Goal: Task Accomplishment & Management: Complete application form

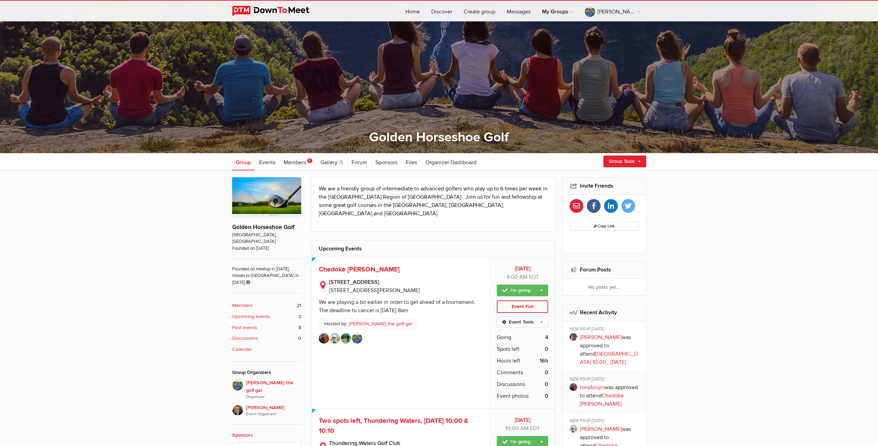
scroll to position [32, 0]
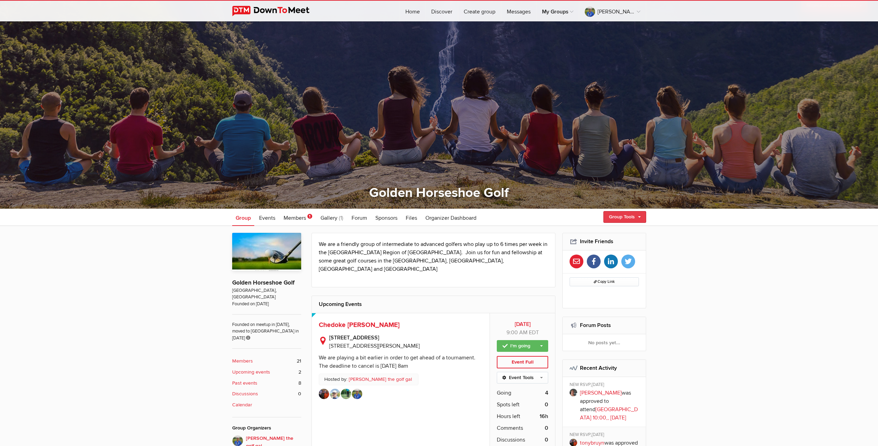
click at [624, 218] on link "Group Tools" at bounding box center [624, 217] width 43 height 12
click at [603, 233] on link "Create Event" at bounding box center [614, 232] width 62 height 10
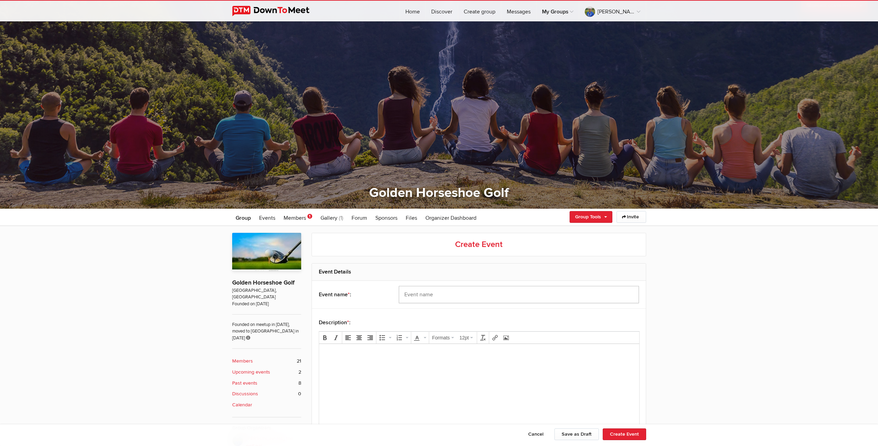
click at [434, 294] on input "text" at bounding box center [519, 294] width 240 height 17
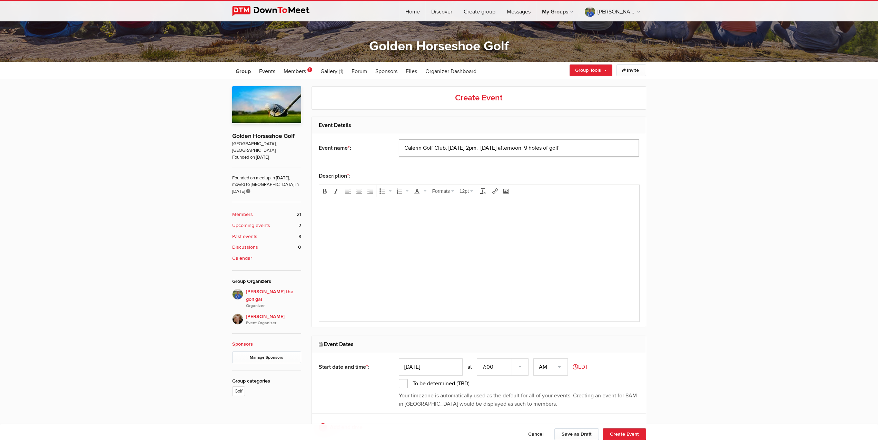
type input "Calerin Golf Club, [DATE] 2pm. [DATE] afternoon 9 holes of golf"
click at [417, 369] on input "Aug 19, 2025" at bounding box center [431, 366] width 64 height 17
type input "Aug 24, 2025"
click at [493, 365] on select "7:00 7:15 7:30 7:45 8:00 8:15 8:30 8:45 9:00 9:15 9:30 9:45 10:00 10:15 10:30 1…" at bounding box center [503, 366] width 52 height 17
select select "2:00:00"
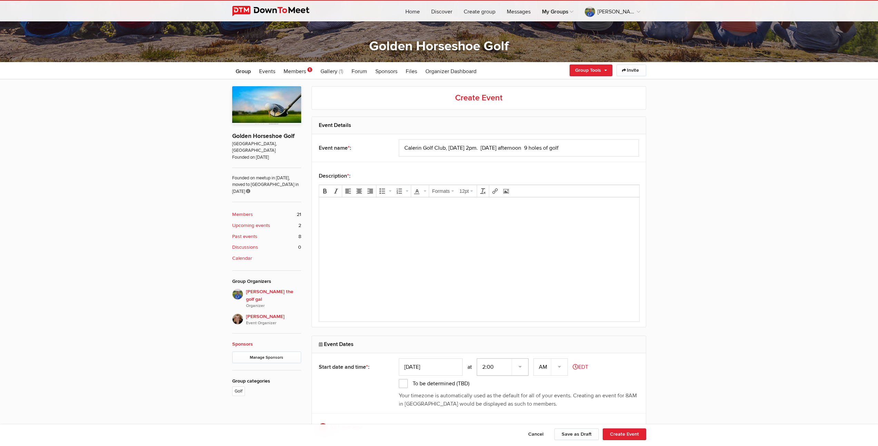
click at [477, 358] on select "7:00 7:15 7:30 7:45 8:00 8:15 8:30 8:45 9:00 9:15 9:30 9:45 10:00 10:15 10:30 1…" at bounding box center [503, 366] width 52 height 17
click at [563, 364] on select "AM PM" at bounding box center [550, 366] width 34 height 17
select select "PM"
click at [534, 358] on select "AM PM" at bounding box center [550, 366] width 34 height 17
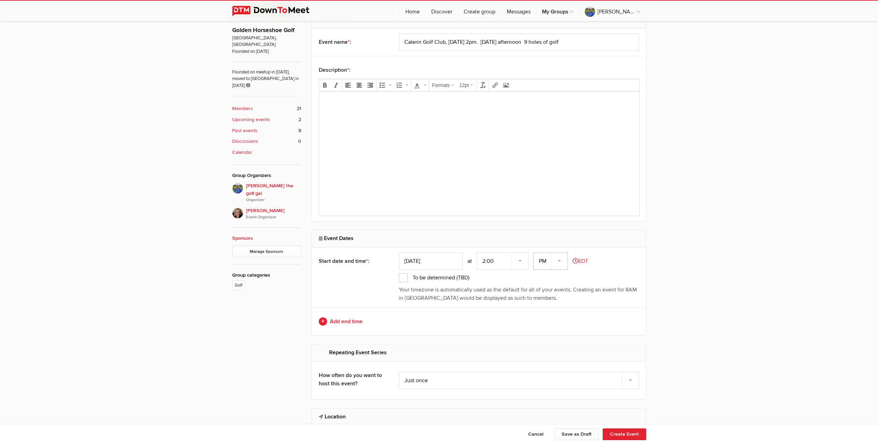
scroll to position [327, 0]
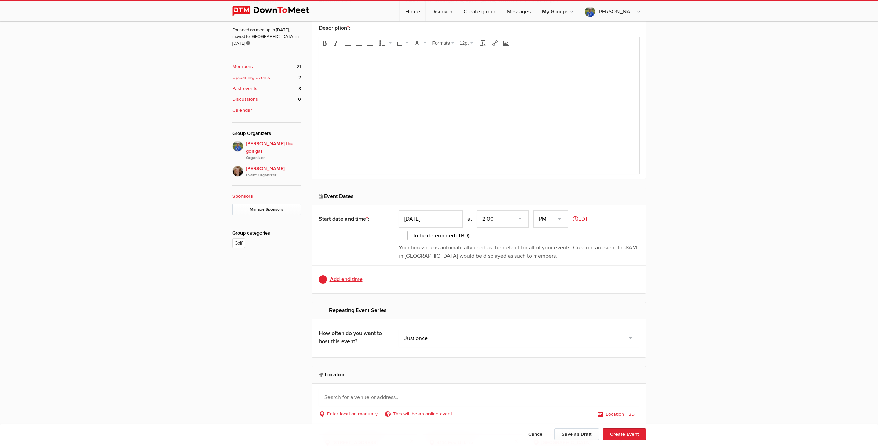
click at [352, 278] on link "Add end time" at bounding box center [479, 279] width 320 height 8
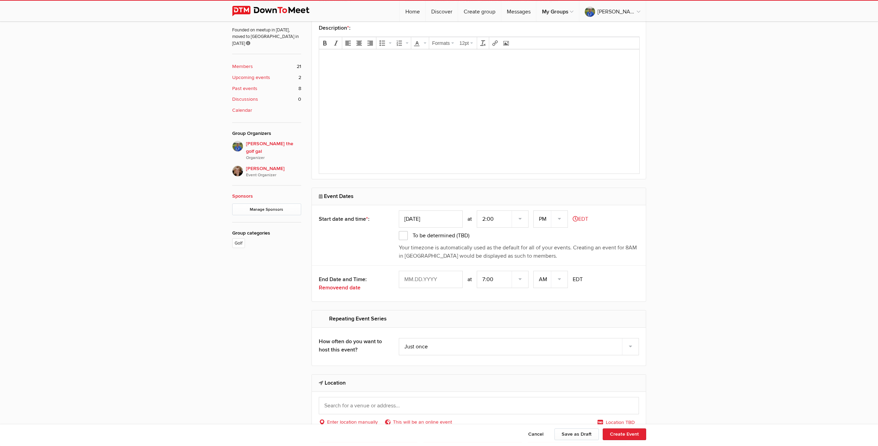
click at [427, 280] on input "text" at bounding box center [431, 279] width 64 height 17
type input "Aug 24, 2025"
click at [485, 279] on select "7:00 7:15 7:30 7:45 8:00 8:15 8:30 8:45 9:00 9:15 9:30 9:45 10:00 10:15 10:30 1…" at bounding box center [503, 279] width 52 height 17
select select "5:00:00"
click at [477, 271] on select "7:00 7:15 7:30 7:45 8:00 8:15 8:30 8:45 9:00 9:15 9:30 9:45 10:00 10:15 10:30 1…" at bounding box center [503, 279] width 52 height 17
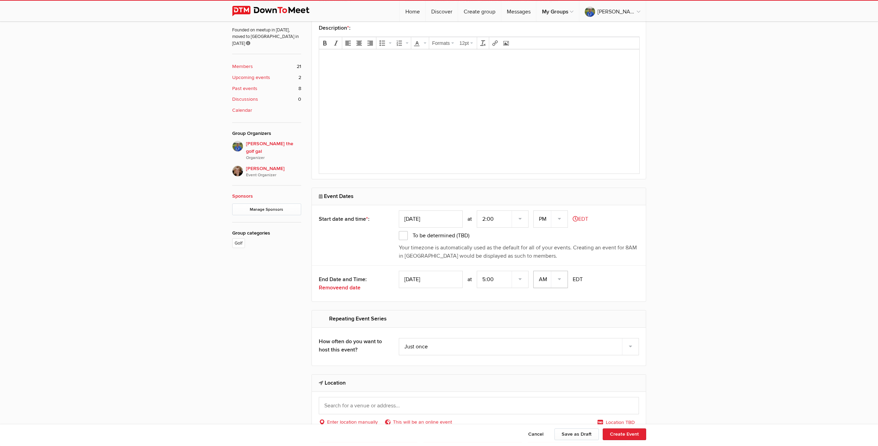
click at [560, 279] on select "AM PM" at bounding box center [550, 279] width 34 height 17
select select "PM"
click at [534, 271] on select "AM PM" at bounding box center [550, 279] width 34 height 17
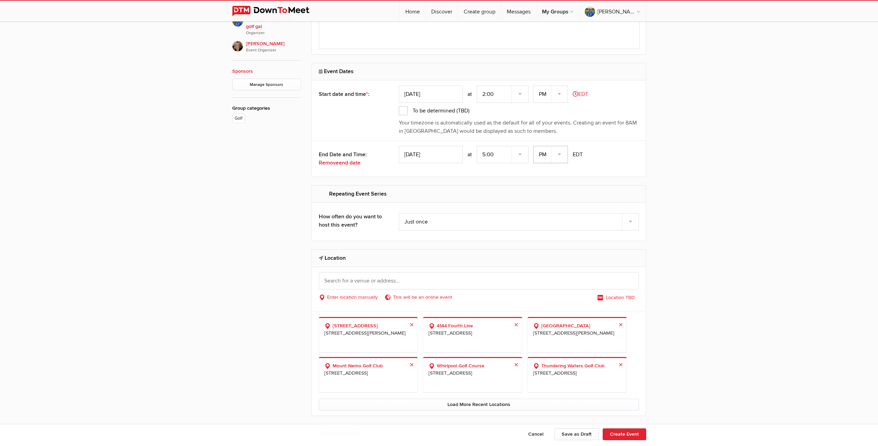
scroll to position [456, 0]
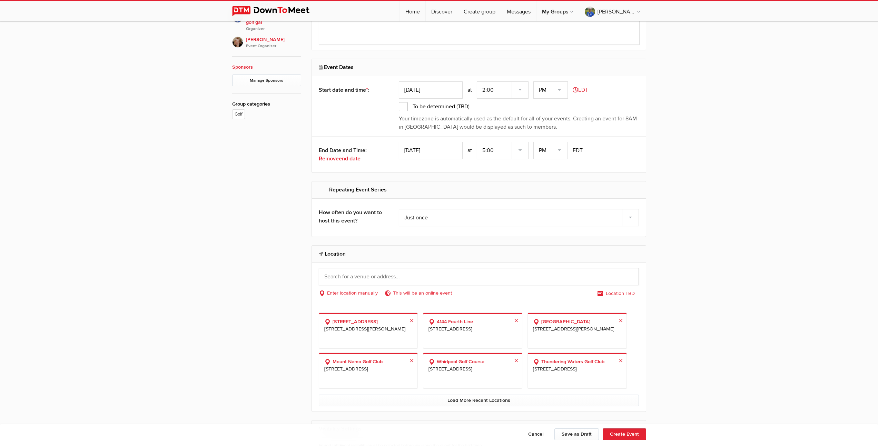
click at [383, 273] on input "text" at bounding box center [479, 276] width 320 height 17
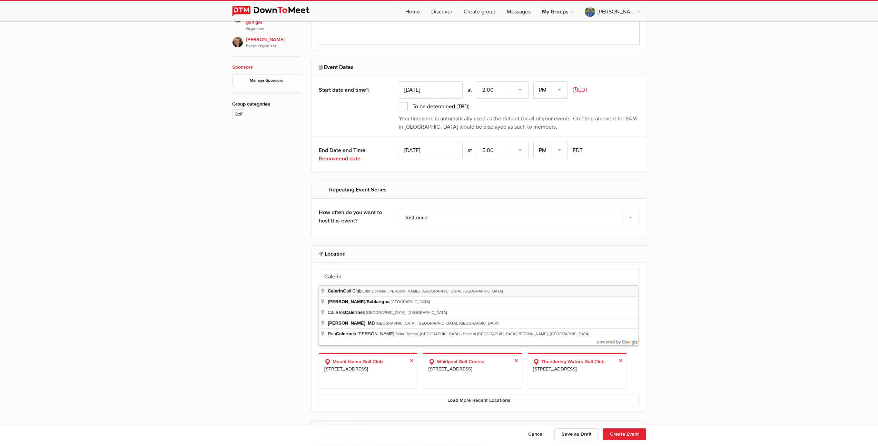
type input "Calerin Golf Club, 10th Sideroad, Erin, ON, Canada"
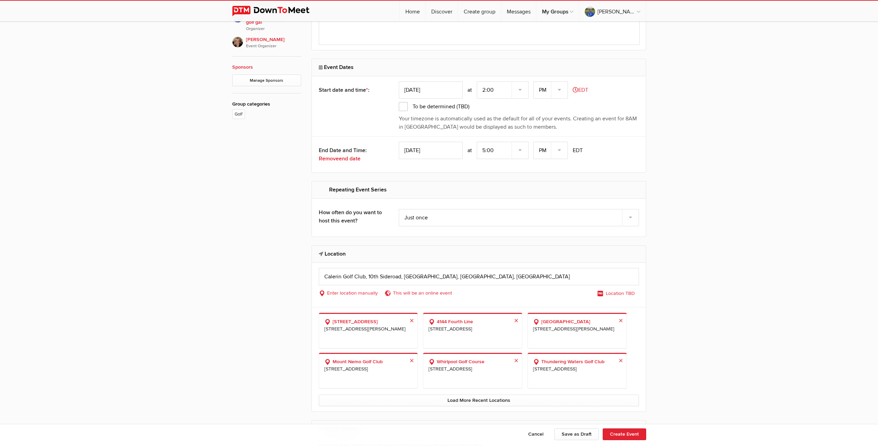
select select "Canada"
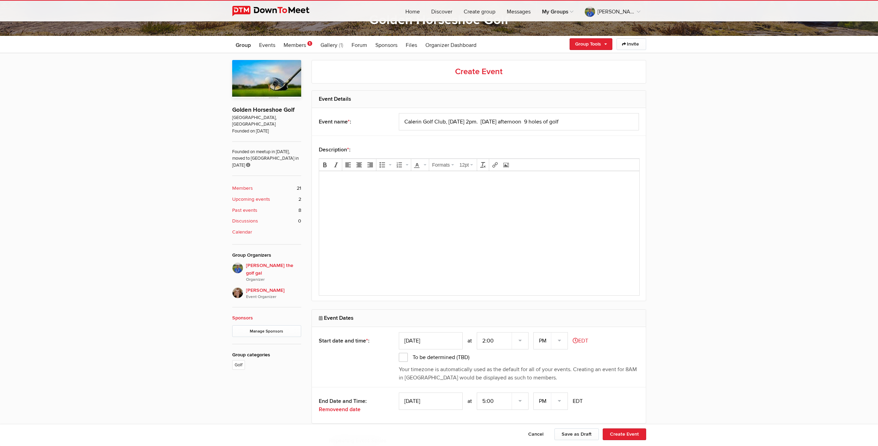
scroll to position [166, 0]
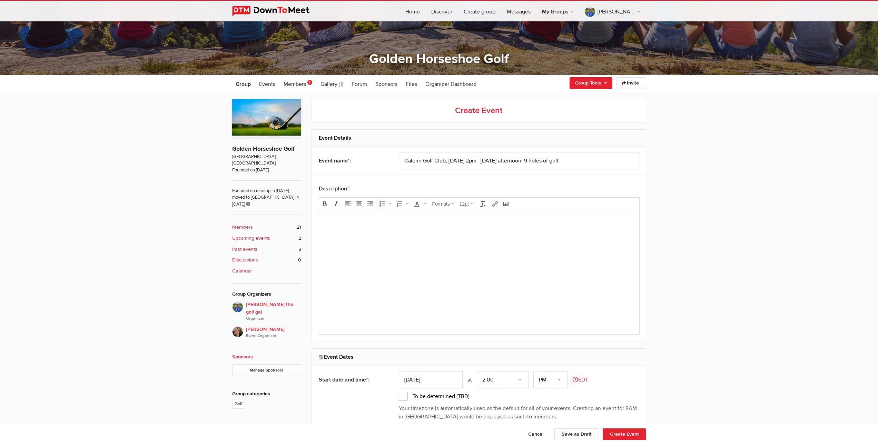
click at [367, 231] on body at bounding box center [478, 231] width 314 height 31
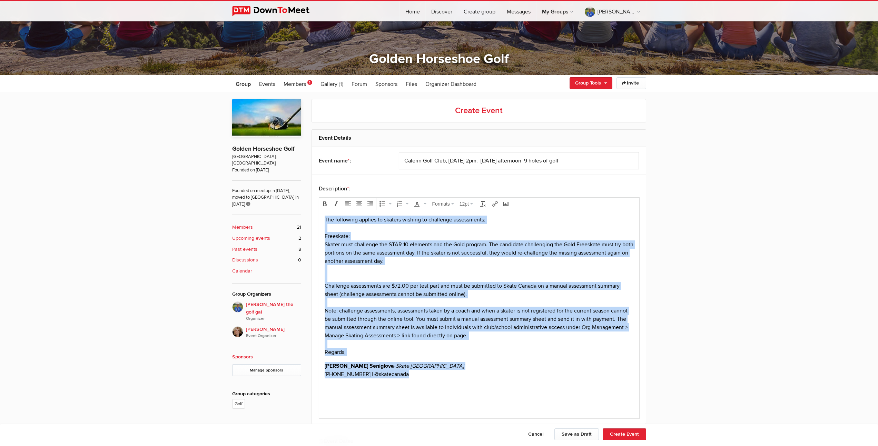
drag, startPoint x: 322, startPoint y: 218, endPoint x: 413, endPoint y: 389, distance: 193.1
click at [413, 389] on body "The following applies to skaters wishing to challenge assessments: Freeskate: S…" at bounding box center [478, 309] width 314 height 186
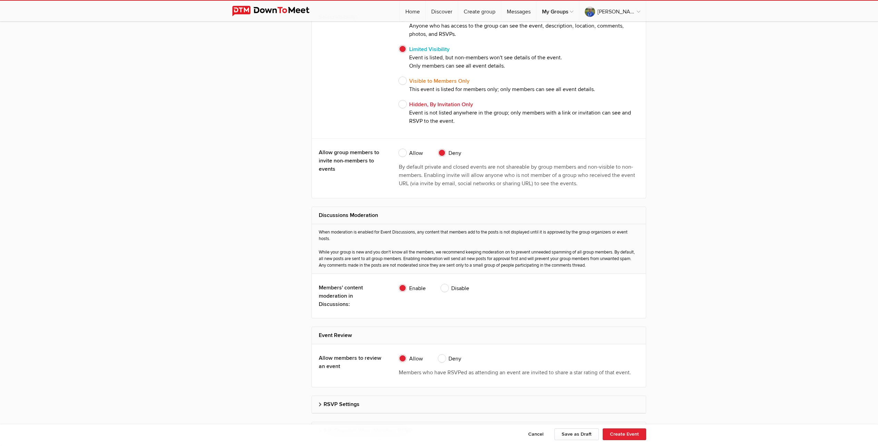
scroll to position [1273, 0]
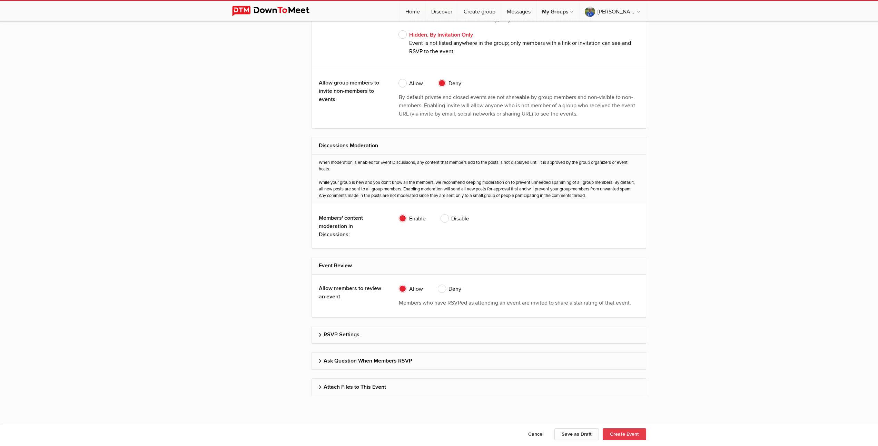
click at [615, 433] on button "Create Event" at bounding box center [623, 434] width 43 height 12
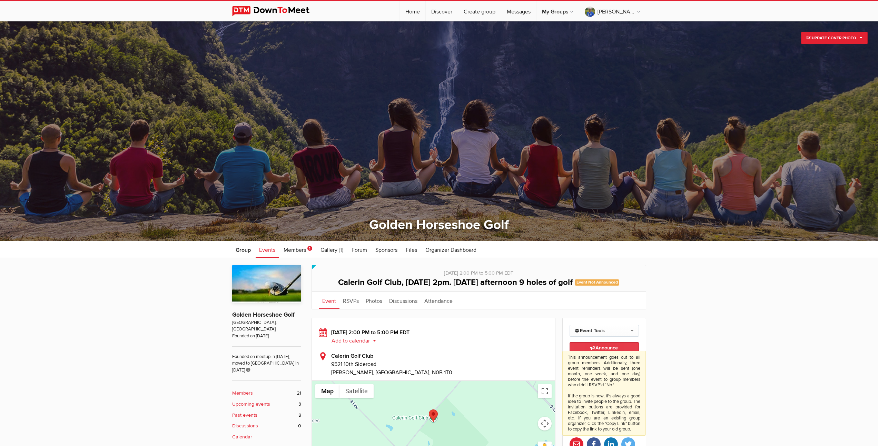
click at [602, 351] on span "Announce This announcement goes out to all group members. Additionally, three e…" at bounding box center [604, 348] width 28 height 6
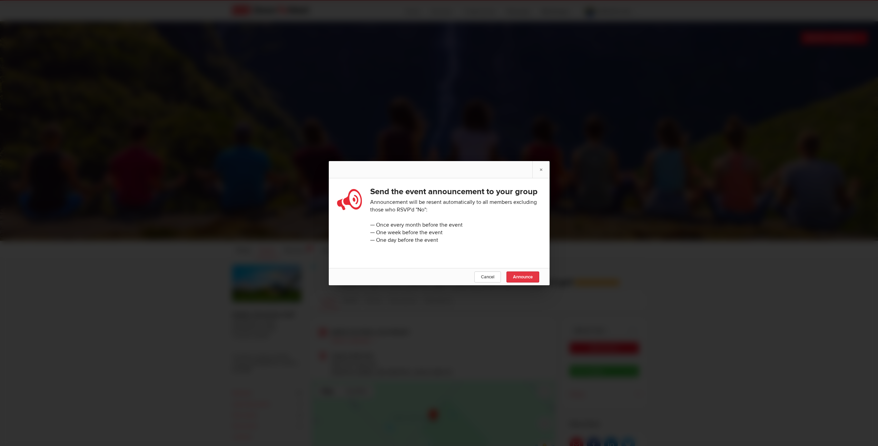
click at [526, 280] on span "Announce" at bounding box center [523, 277] width 20 height 6
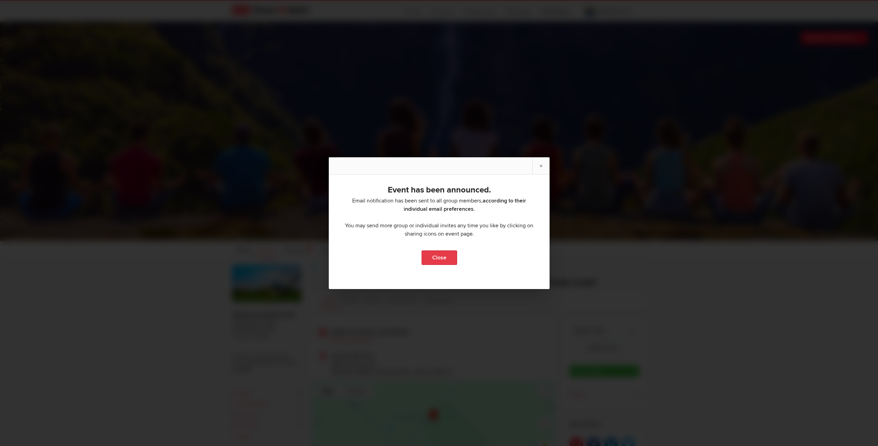
click at [430, 258] on link "Close" at bounding box center [439, 257] width 36 height 14
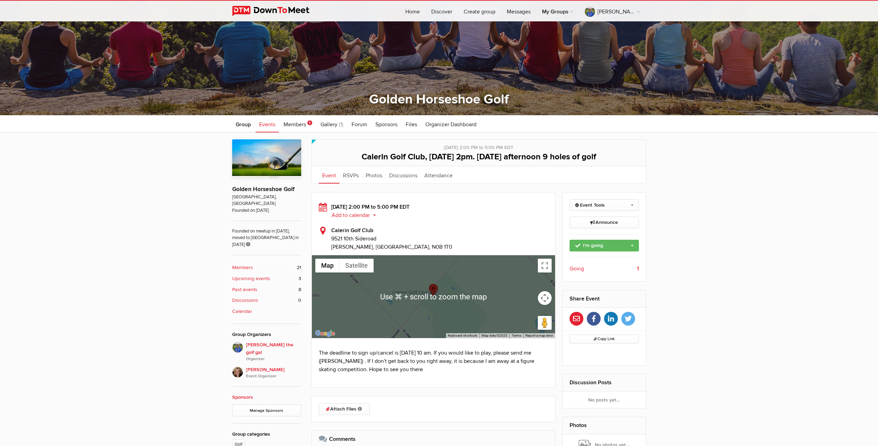
scroll to position [126, 0]
click at [346, 173] on link "RSVPs" at bounding box center [350, 174] width 23 height 17
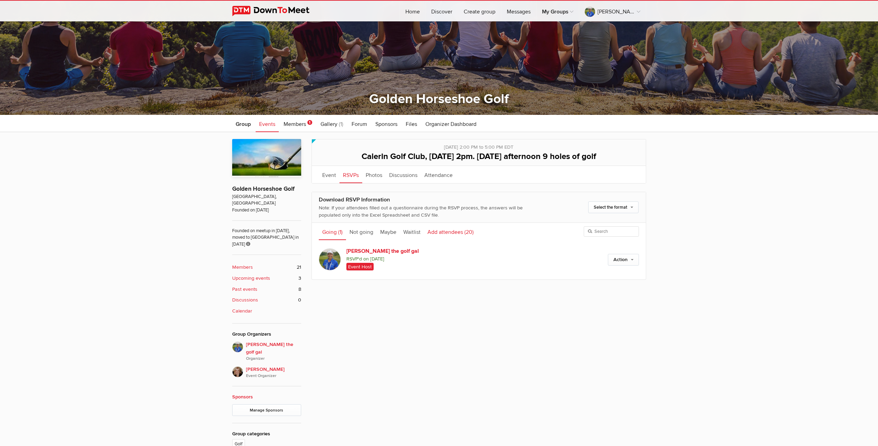
click at [454, 233] on link "Add attendees (20)" at bounding box center [450, 231] width 53 height 17
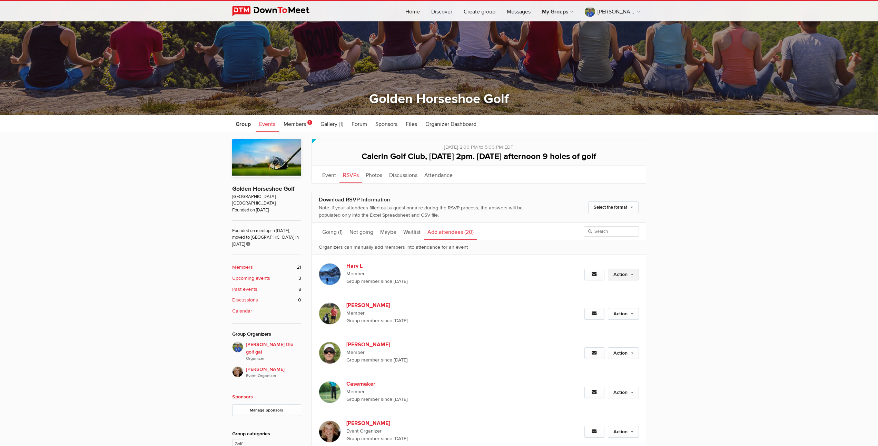
click at [632, 275] on link "Action" at bounding box center [623, 275] width 31 height 12
click at [588, 290] on link "Set as Going" at bounding box center [600, 289] width 75 height 10
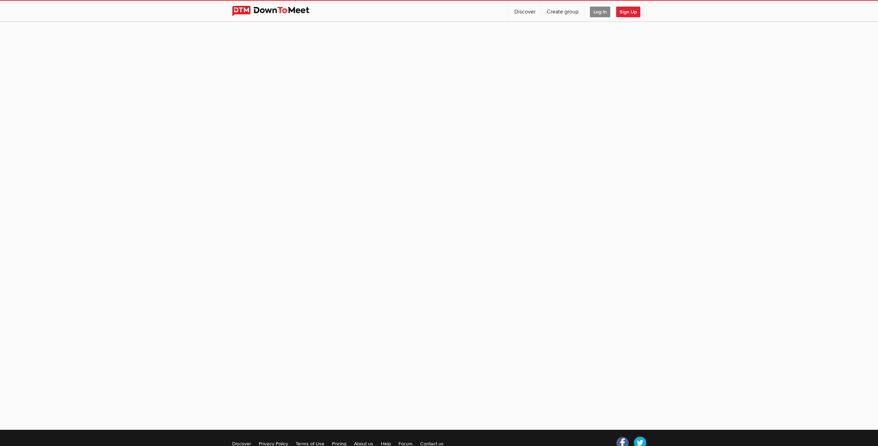
scroll to position [42, 0]
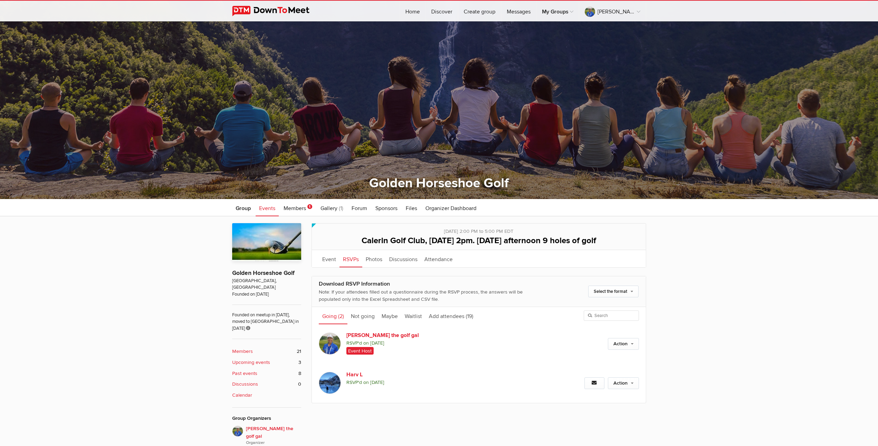
click at [262, 209] on span "Events" at bounding box center [267, 208] width 16 height 7
